Goal: Share content: Share content

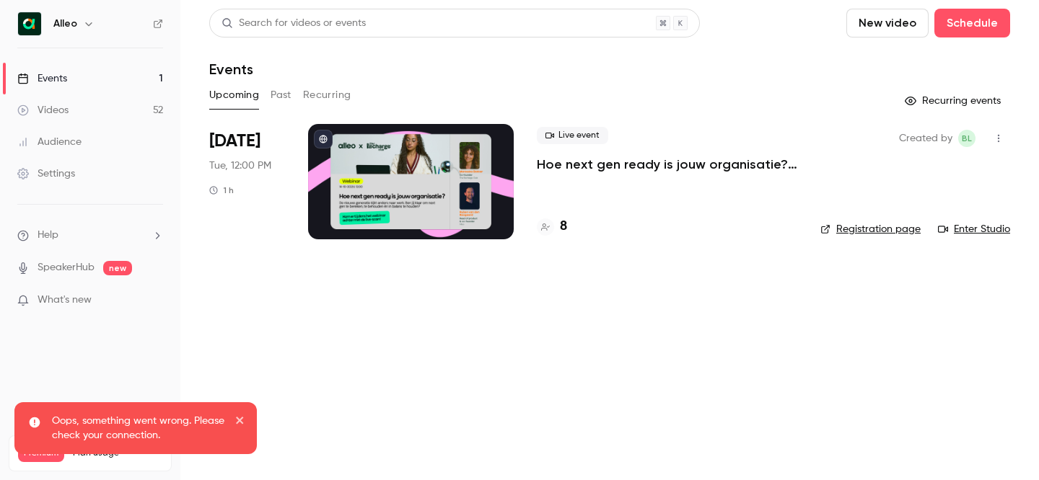
click at [76, 26] on div "Alleo" at bounding box center [97, 23] width 88 height 17
click at [73, 24] on h6 "Alleo" at bounding box center [65, 24] width 24 height 14
click at [84, 24] on icon "button" at bounding box center [89, 24] width 12 height 12
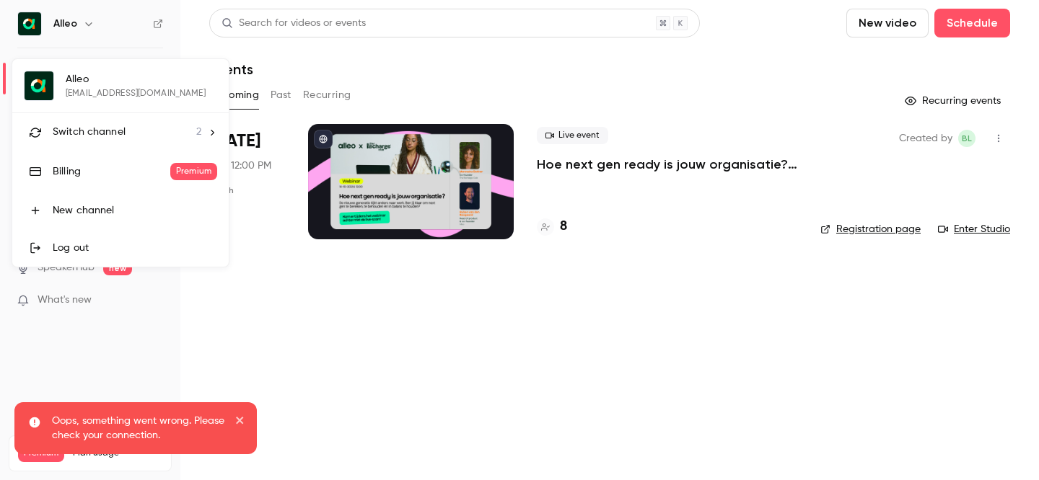
click at [115, 139] on span "Switch channel" at bounding box center [89, 132] width 73 height 15
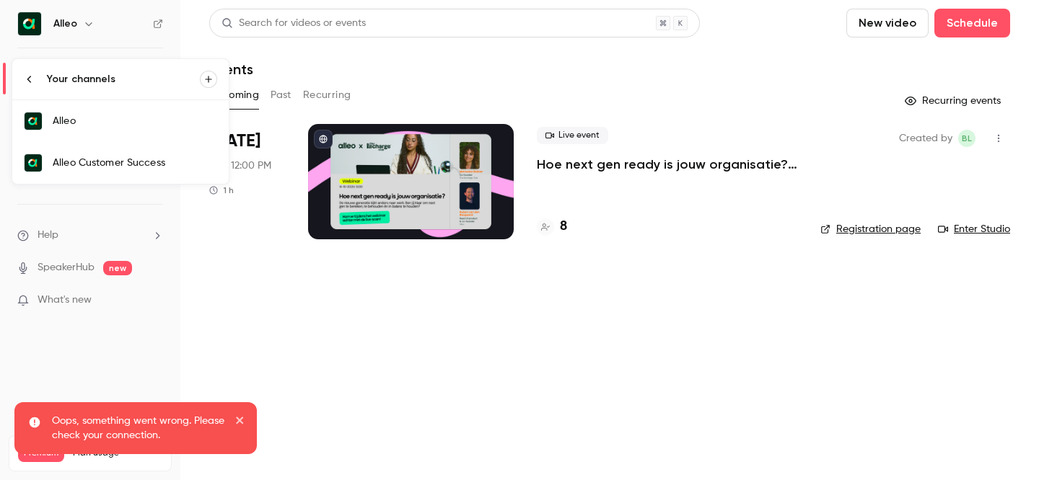
click at [168, 157] on div "Alleo Customer Success" at bounding box center [135, 163] width 164 height 14
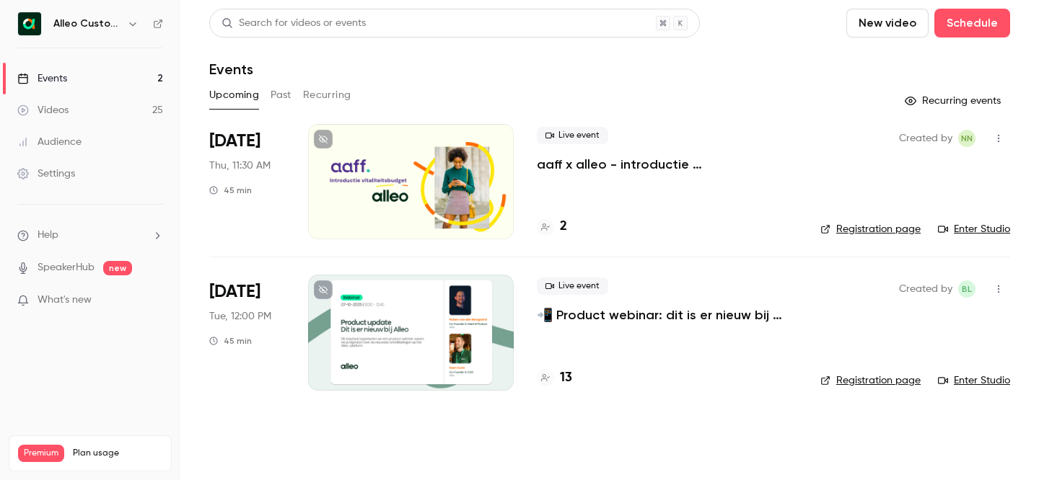
click at [630, 151] on div "Live event aaff x alleo - introductie vitaliteitsbudget" at bounding box center [667, 150] width 260 height 46
click at [630, 163] on p "aaff x alleo - introductie vitaliteitsbudget" at bounding box center [667, 164] width 260 height 17
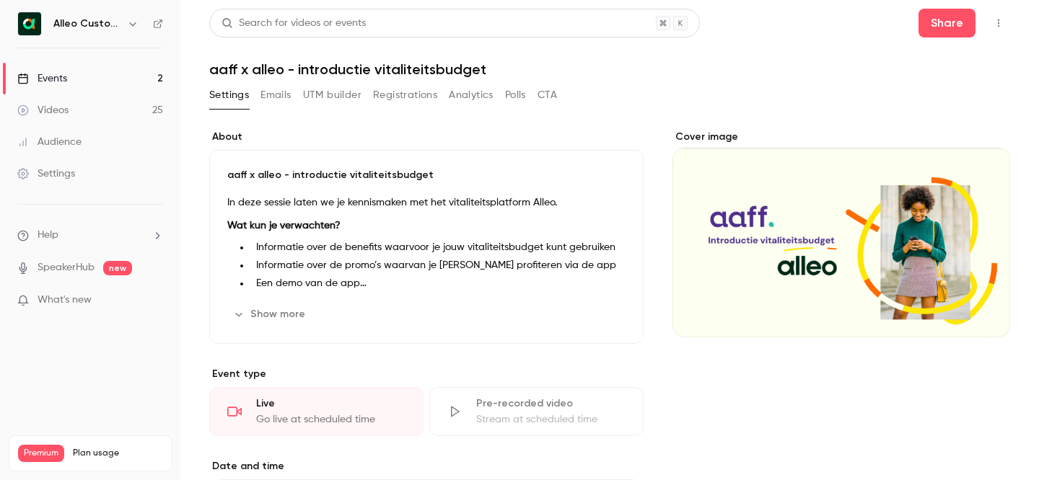
click at [390, 97] on button "Registrations" at bounding box center [405, 95] width 64 height 23
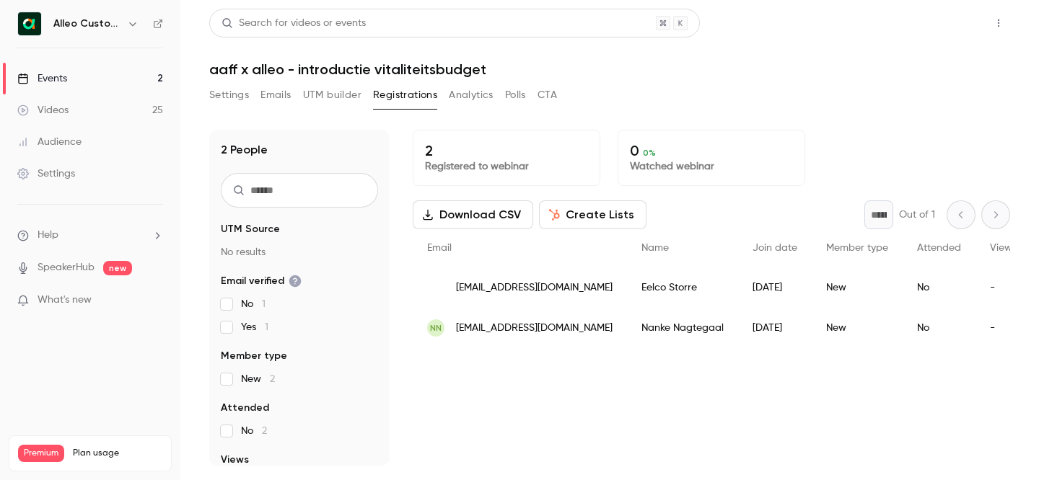
click at [930, 27] on button "Share" at bounding box center [946, 23] width 57 height 29
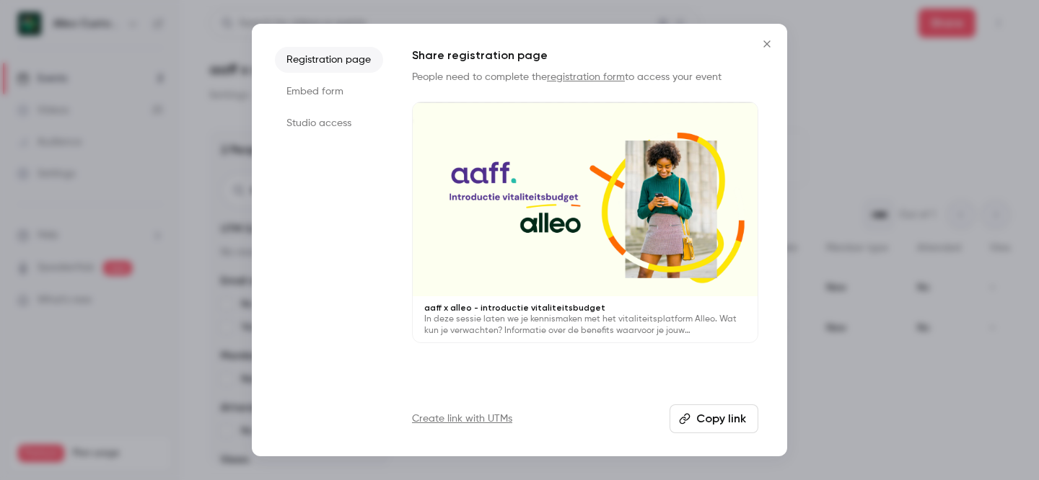
click at [712, 425] on button "Copy link" at bounding box center [713, 419] width 89 height 29
click at [773, 40] on icon "Close" at bounding box center [766, 44] width 17 height 12
